Goal: Register for event/course

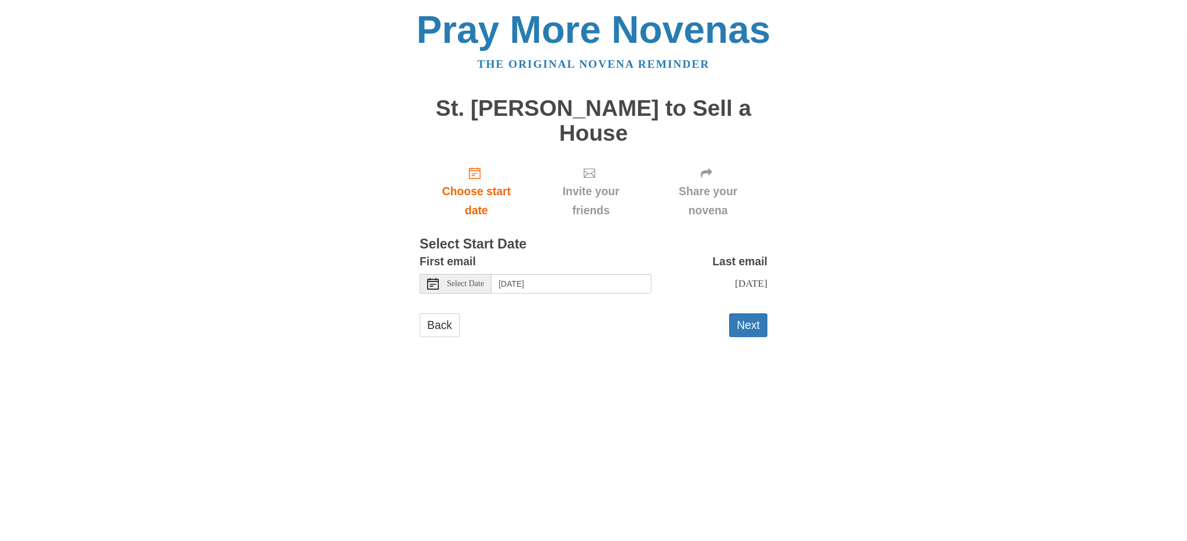
click at [470, 289] on div "Select Date" at bounding box center [456, 284] width 72 height 20
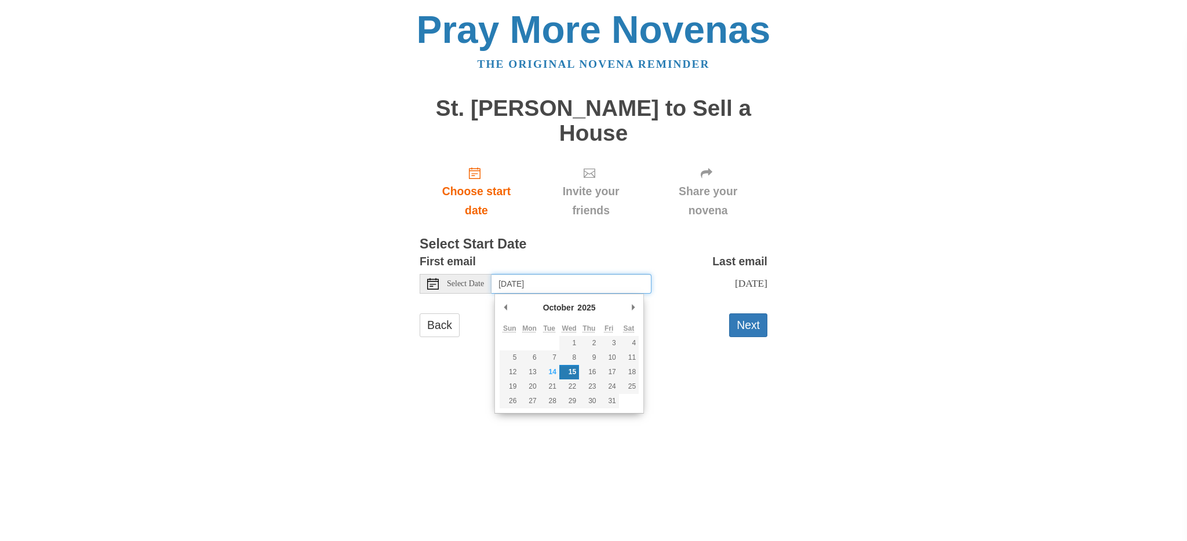
click at [542, 283] on input "Wednesday, October 15th" at bounding box center [571, 284] width 160 height 20
type input "Tuesday, October 14th"
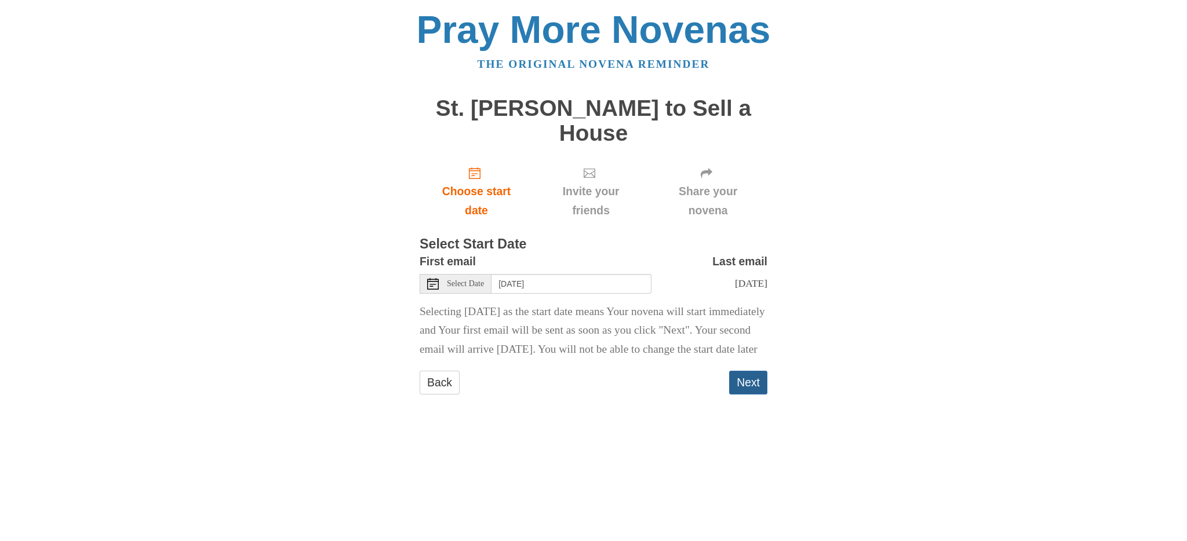
click at [741, 395] on button "Next" at bounding box center [748, 383] width 38 height 24
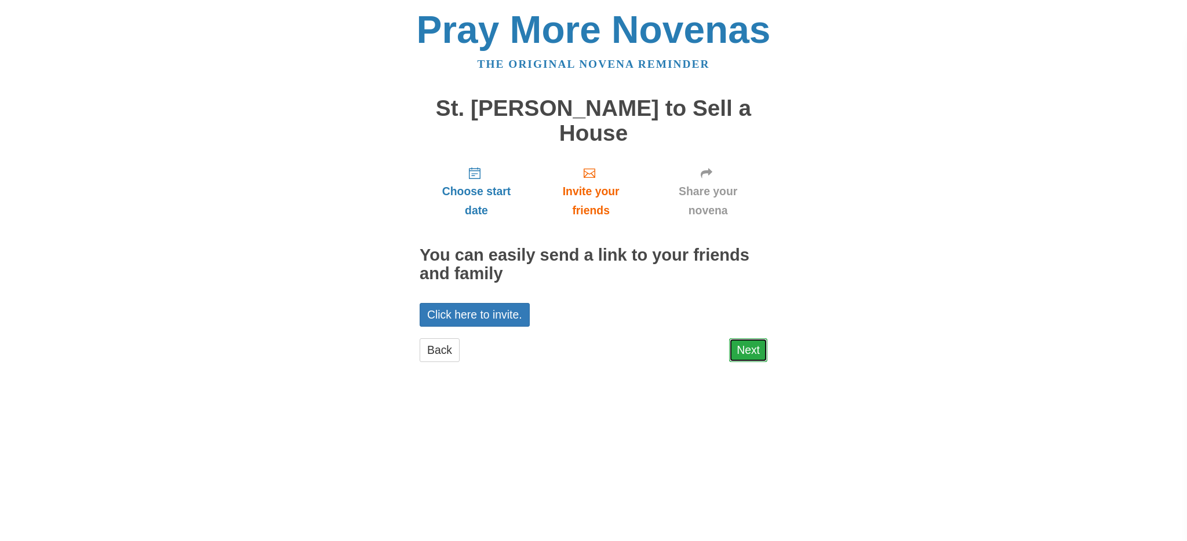
click at [749, 353] on link "Next" at bounding box center [748, 350] width 38 height 24
